Goal: Transaction & Acquisition: Purchase product/service

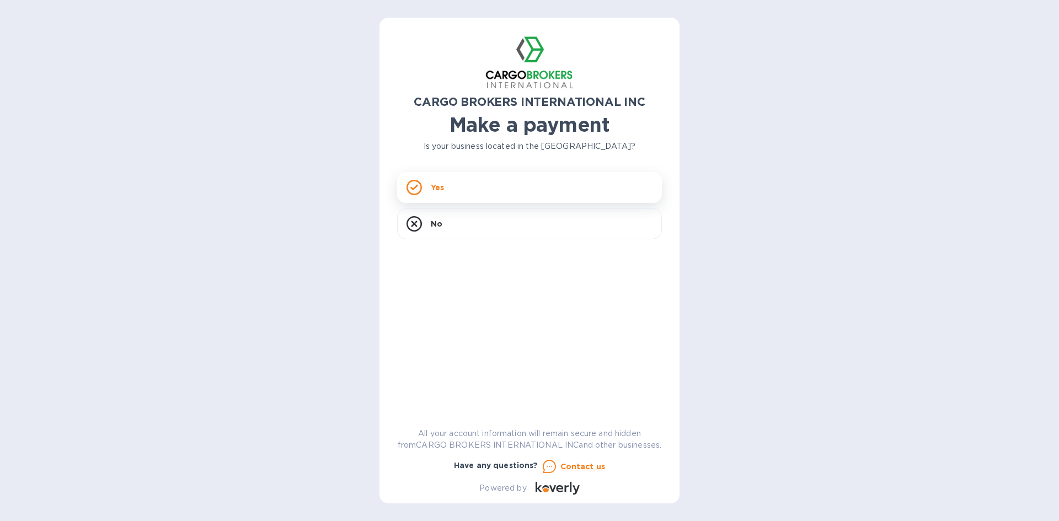
click at [455, 183] on div "Yes" at bounding box center [529, 187] width 265 height 31
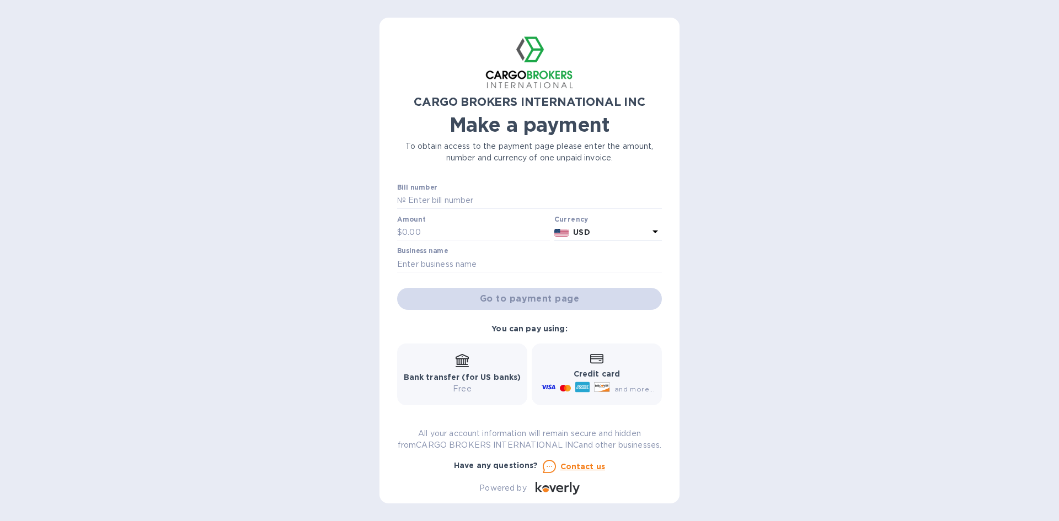
click at [392, 202] on div "CARGO BROKERS INTERNATIONAL INC Make a payment To obtain access to the payment …" at bounding box center [529, 261] width 300 height 486
click at [402, 200] on p "№" at bounding box center [401, 201] width 9 height 12
click at [425, 207] on input "text" at bounding box center [534, 200] width 256 height 17
drag, startPoint x: 427, startPoint y: 202, endPoint x: 384, endPoint y: 203, distance: 43.6
click at [384, 203] on div "CARGO BROKERS INTERNATIONAL INC Make a payment To obtain access to the payment …" at bounding box center [529, 261] width 300 height 486
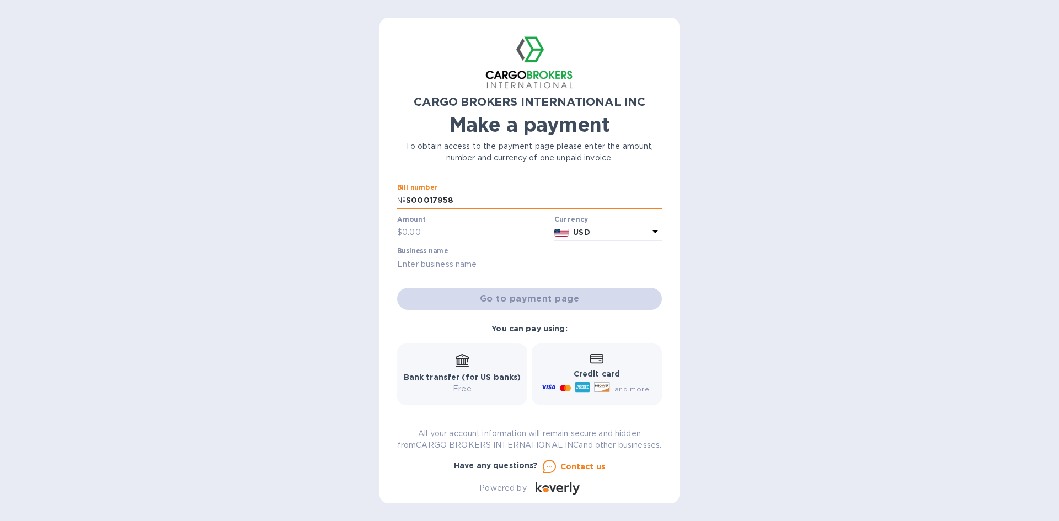
type input "S00017958"
type input "4,098.66"
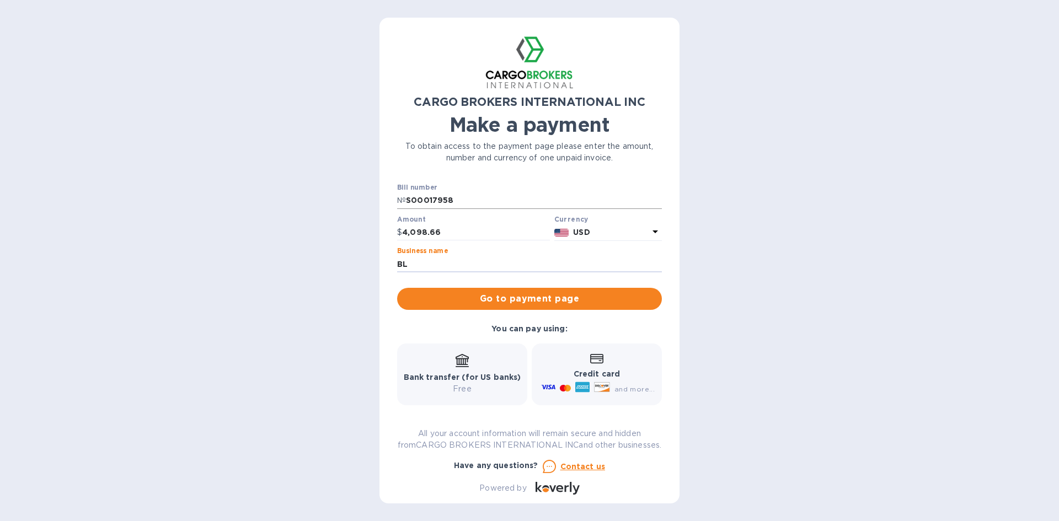
type input "B"
type input "CEMB [GEOGRAPHIC_DATA]"
click at [516, 305] on span "Go to payment page" at bounding box center [529, 298] width 247 height 13
